Goal: Information Seeking & Learning: Learn about a topic

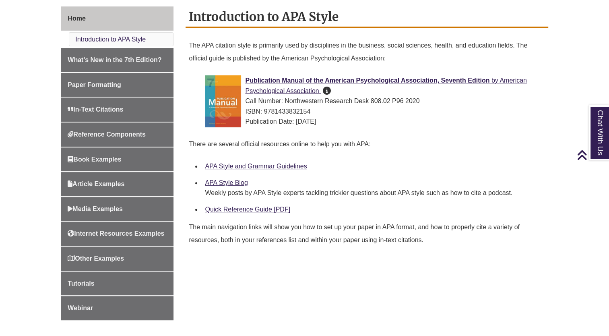
scroll to position [221, 0]
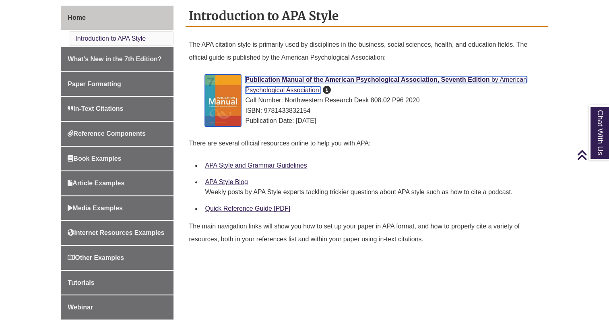
click at [417, 79] on span "Publication Manual of the American Psychological Association, Seventh Edition" at bounding box center [367, 79] width 245 height 7
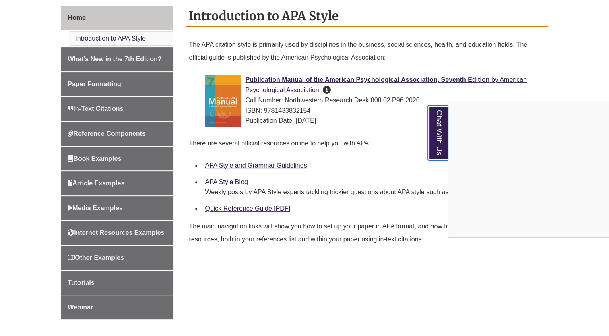
click at [431, 128] on link "Chat With Us" at bounding box center [438, 132] width 21 height 55
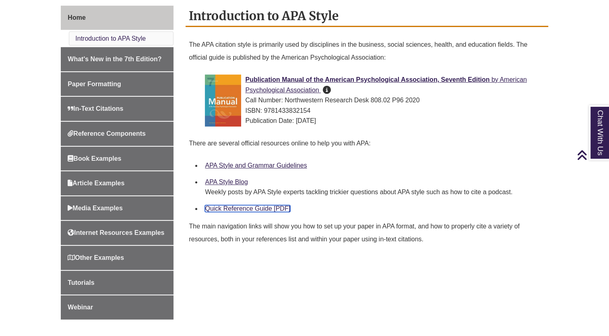
click at [257, 208] on link "Quick Reference Guide [PDF]" at bounding box center [247, 208] width 85 height 7
click at [256, 165] on link "APA Style and Grammar Guidelines" at bounding box center [256, 165] width 102 height 7
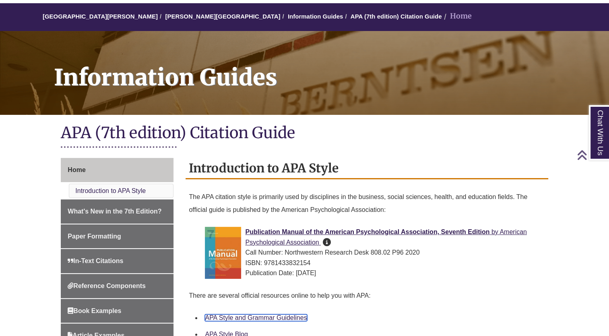
scroll to position [66, 0]
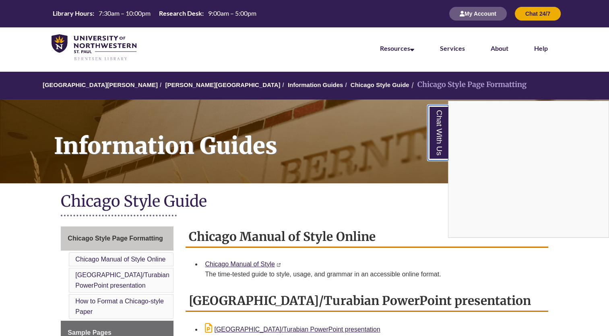
click at [437, 132] on link "Chat With Us" at bounding box center [438, 132] width 21 height 55
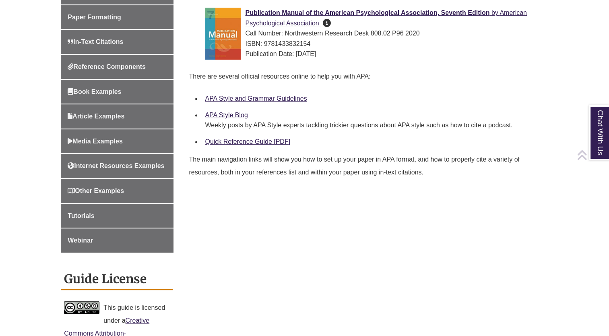
scroll to position [295, 0]
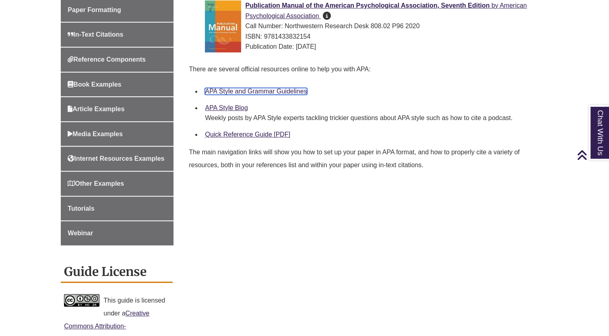
click at [289, 93] on link "APA Style and Grammar Guidelines" at bounding box center [256, 91] width 102 height 7
